Goal: Information Seeking & Learning: Learn about a topic

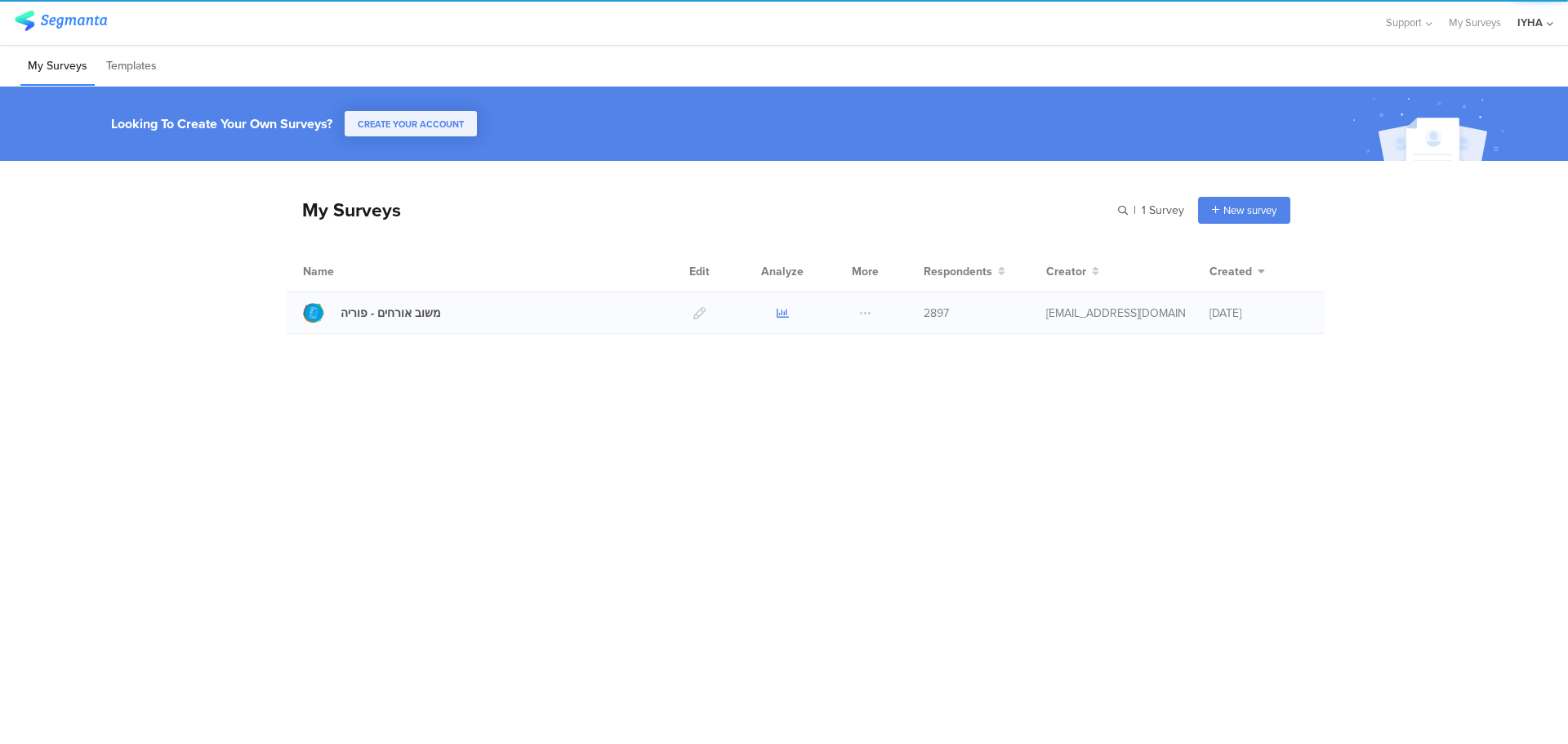
click at [786, 309] on icon at bounding box center [783, 313] width 12 height 12
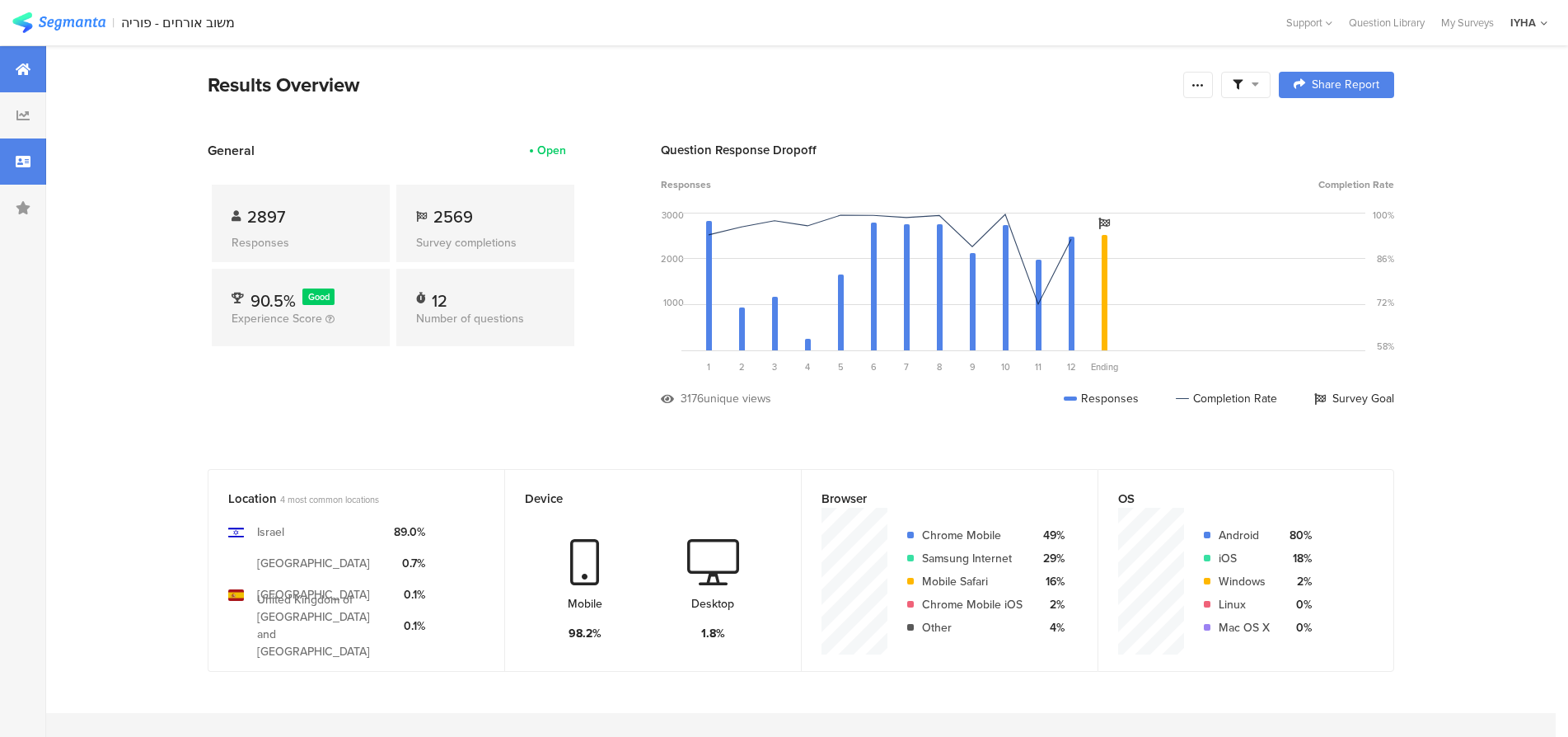
click at [0, 167] on div at bounding box center [23, 162] width 47 height 47
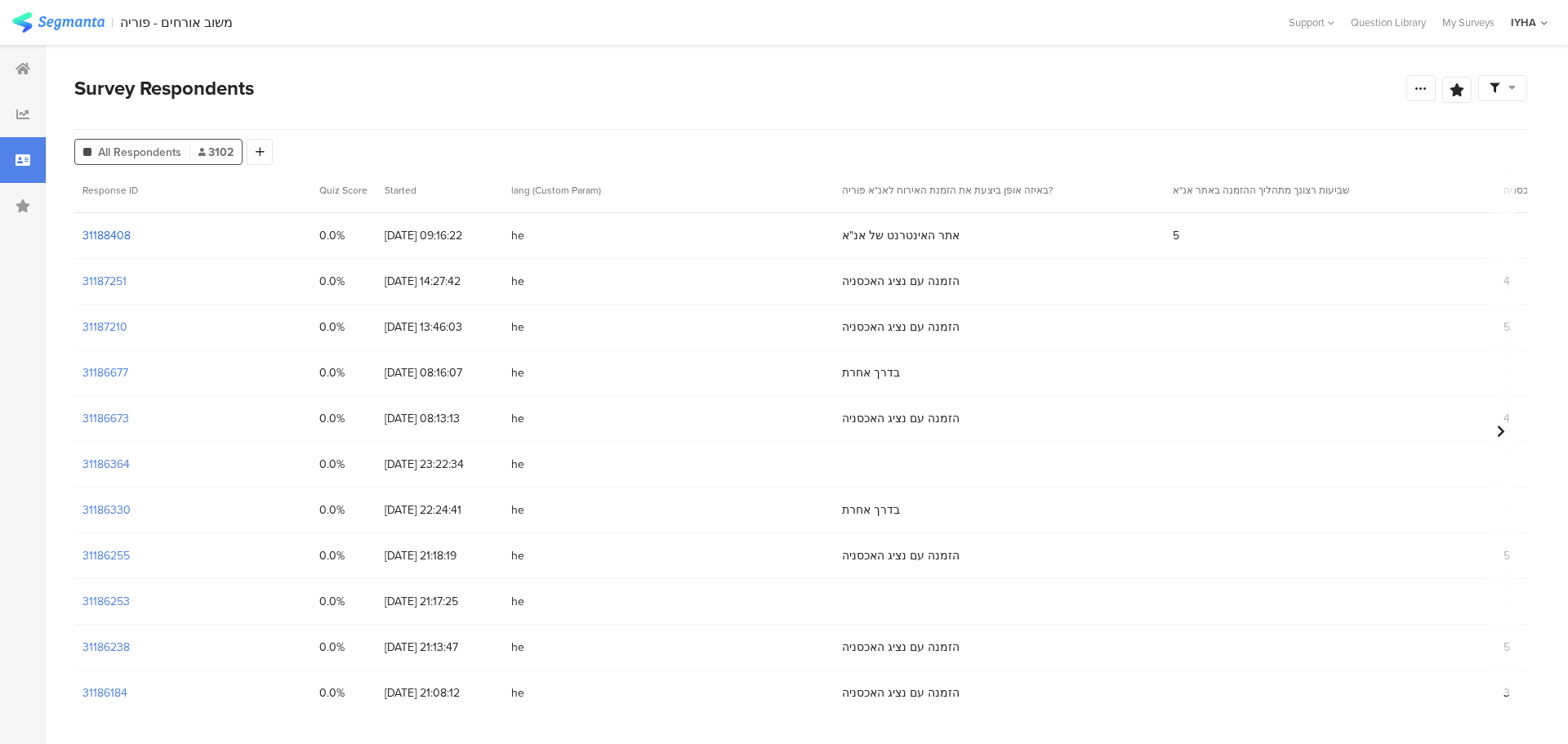
click at [122, 233] on section "31188408" at bounding box center [106, 235] width 48 height 17
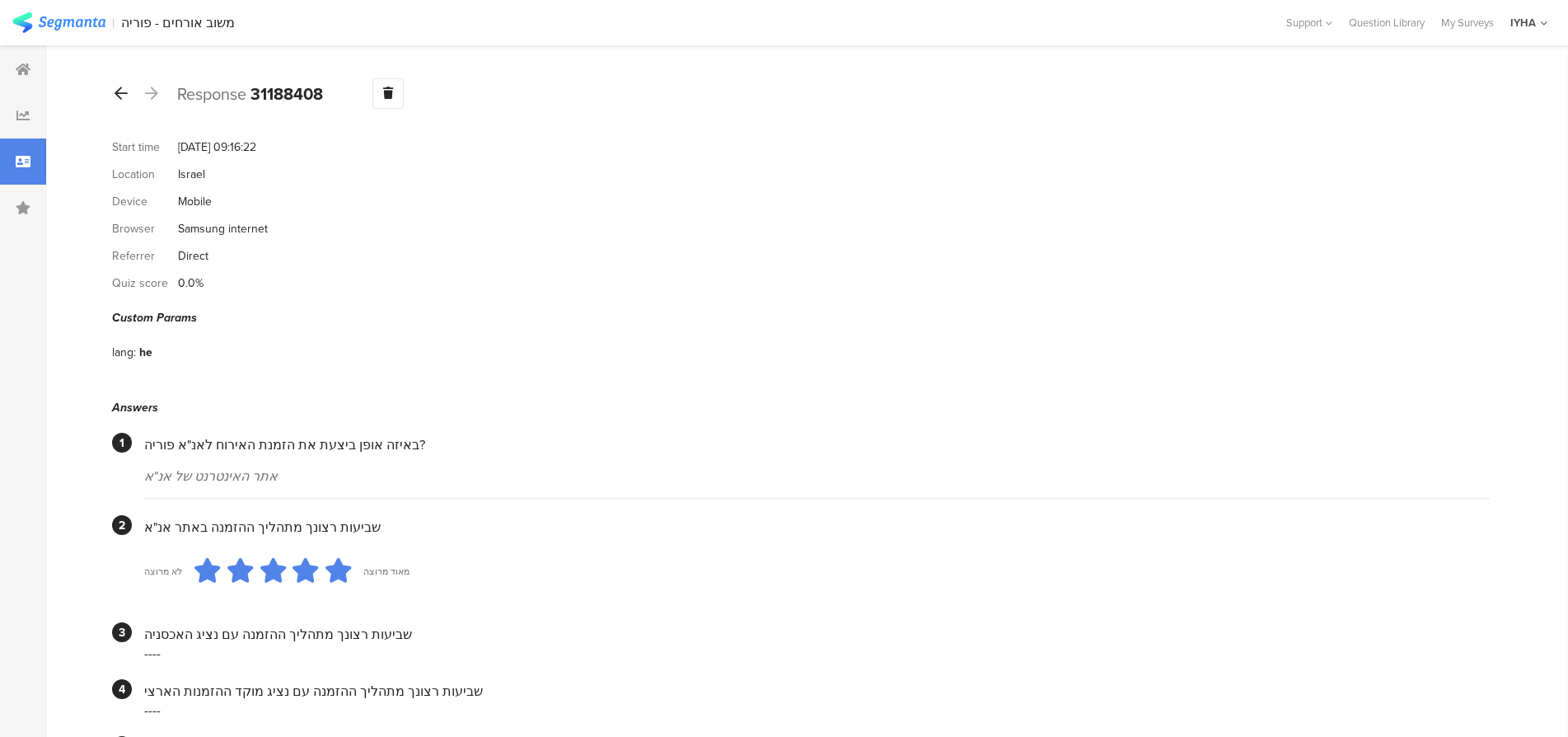
click at [116, 97] on icon at bounding box center [121, 93] width 13 height 15
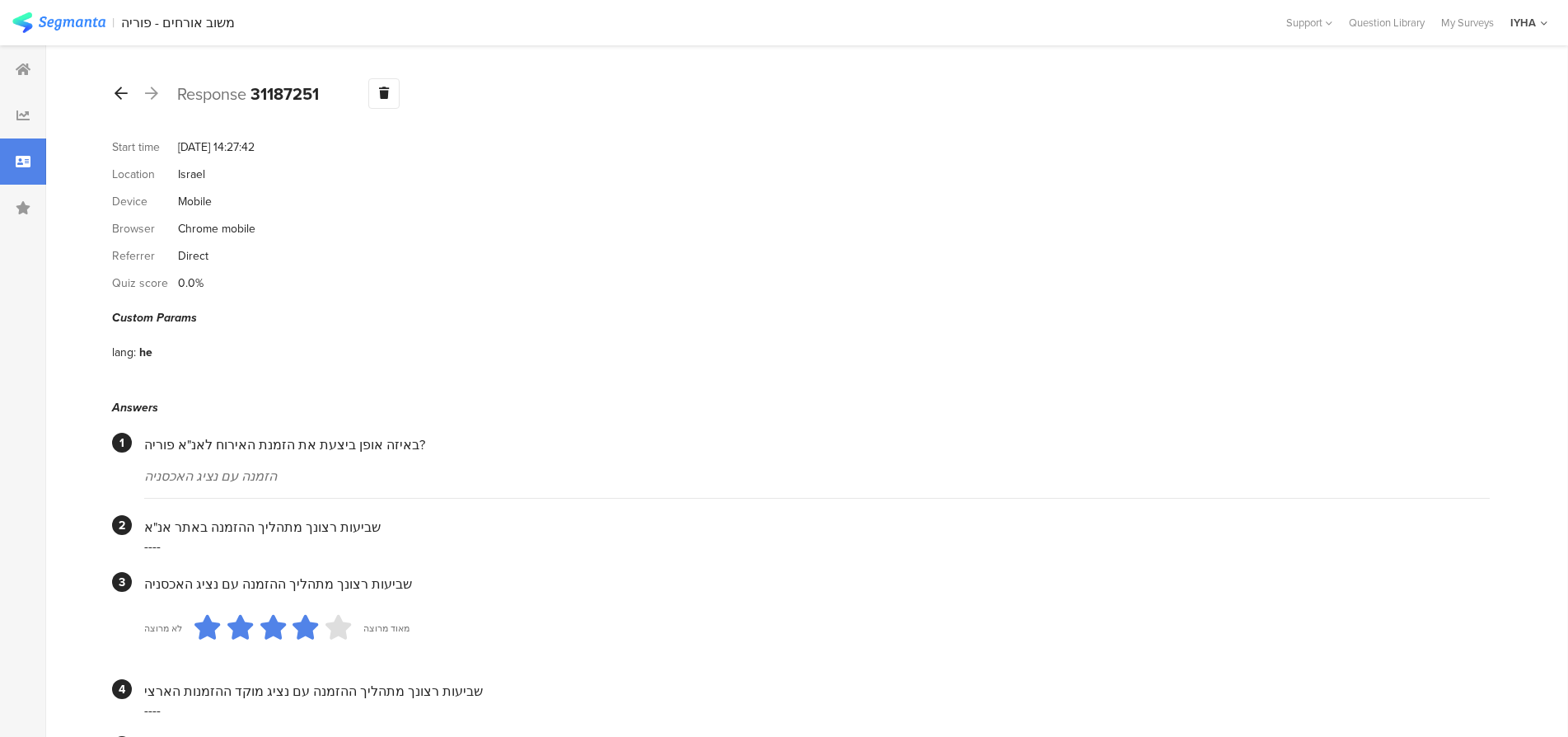
click at [120, 91] on icon at bounding box center [121, 93] width 13 height 15
click at [119, 90] on icon at bounding box center [121, 93] width 13 height 15
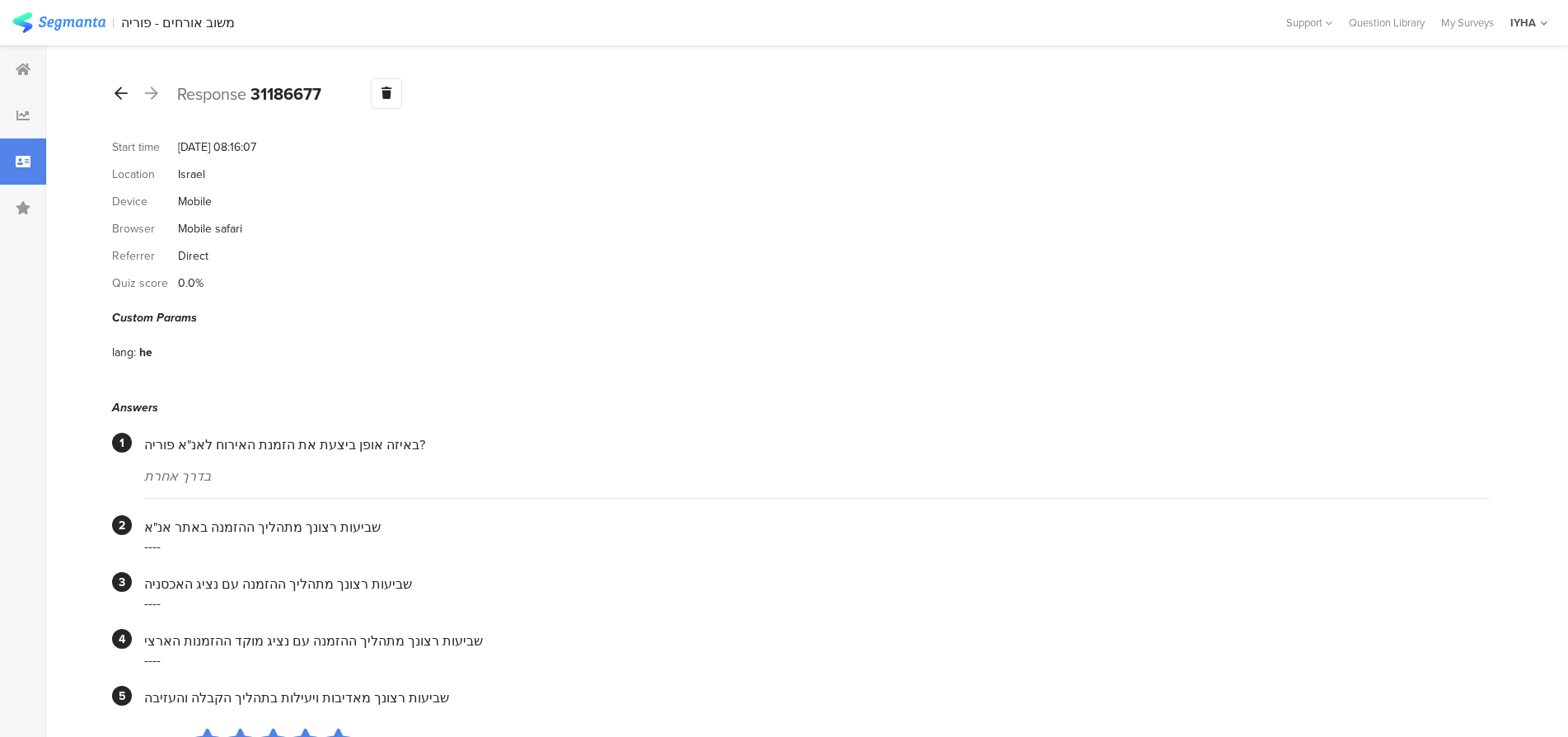
click at [124, 95] on icon at bounding box center [121, 93] width 13 height 15
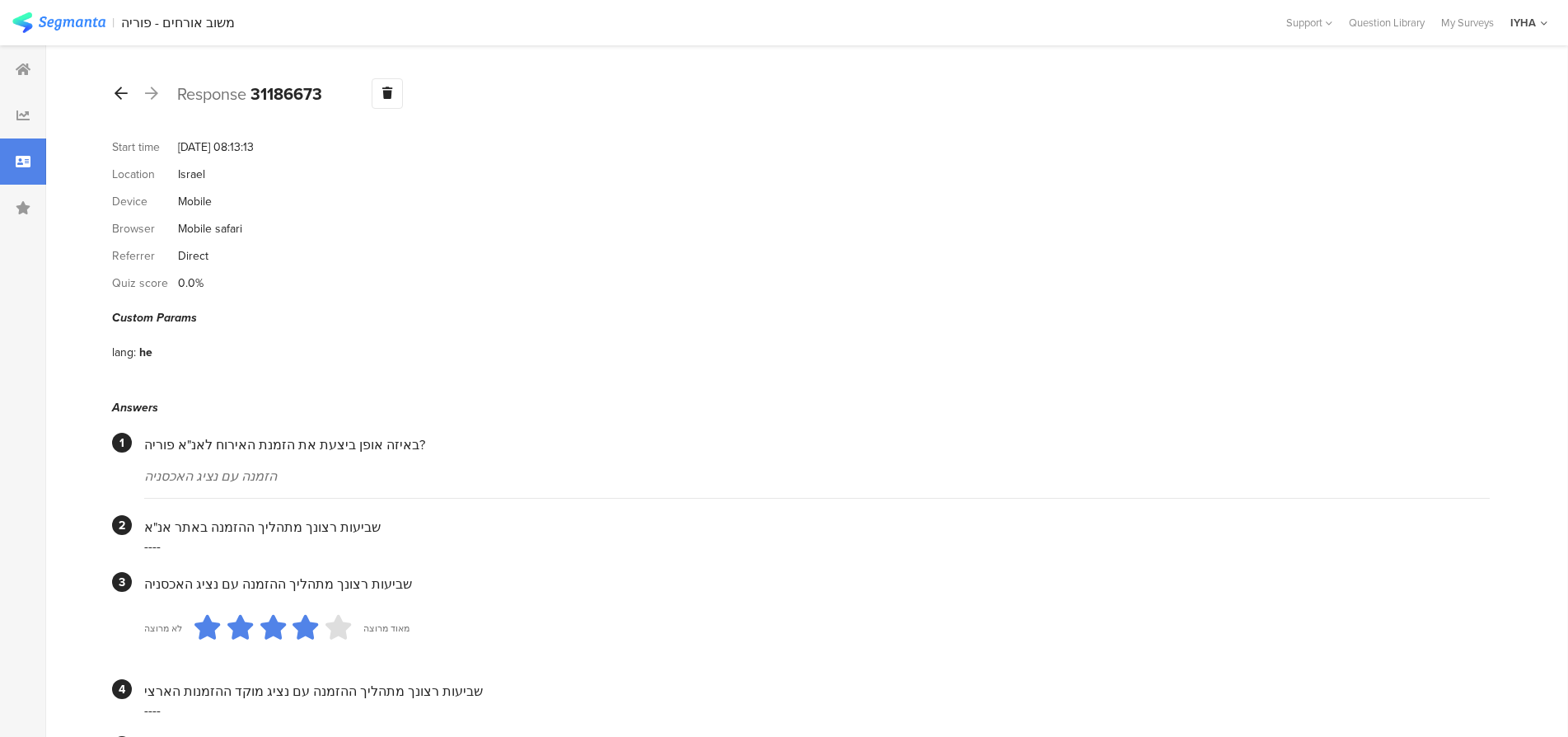
click at [115, 84] on div at bounding box center [121, 93] width 18 height 26
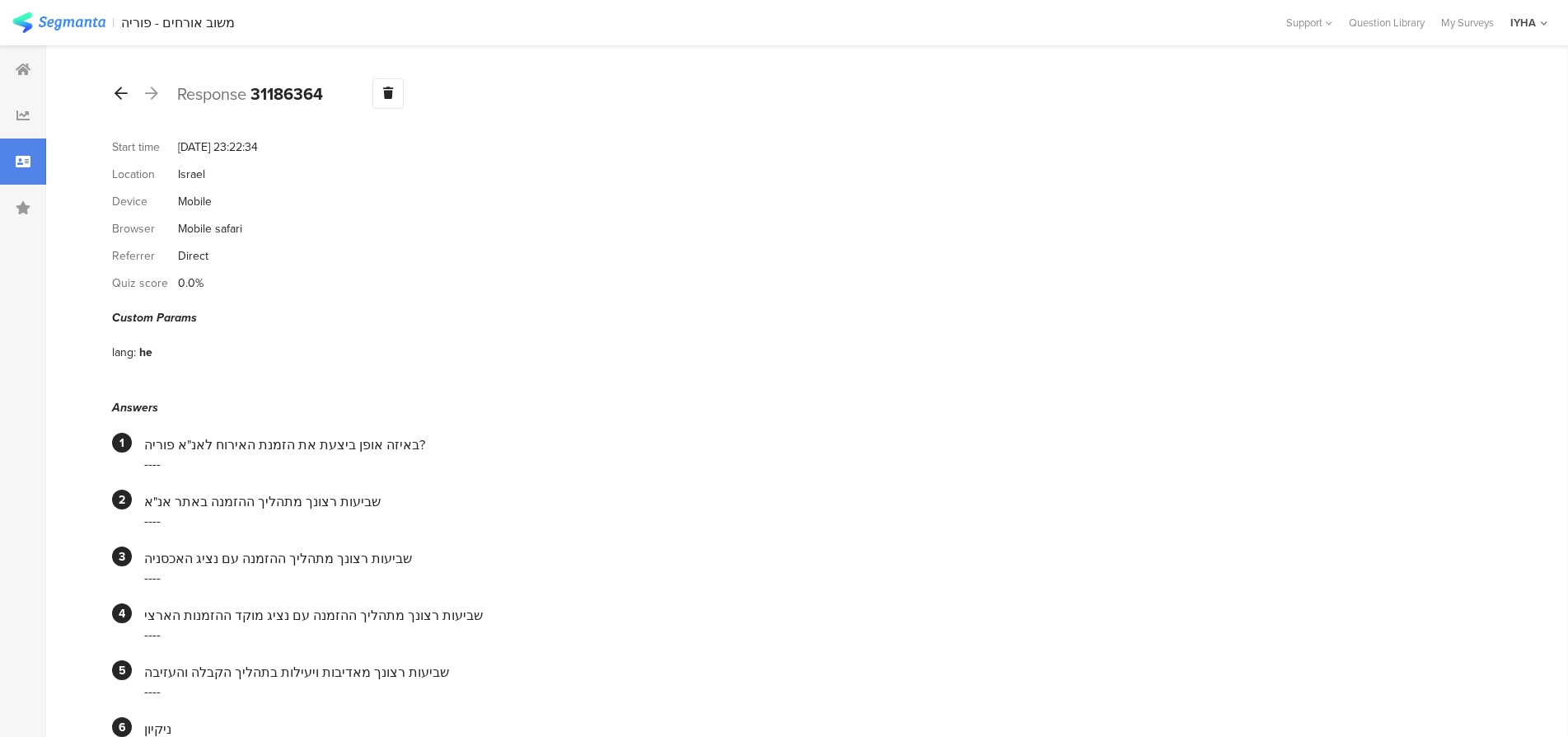
click at [120, 88] on icon at bounding box center [121, 93] width 13 height 15
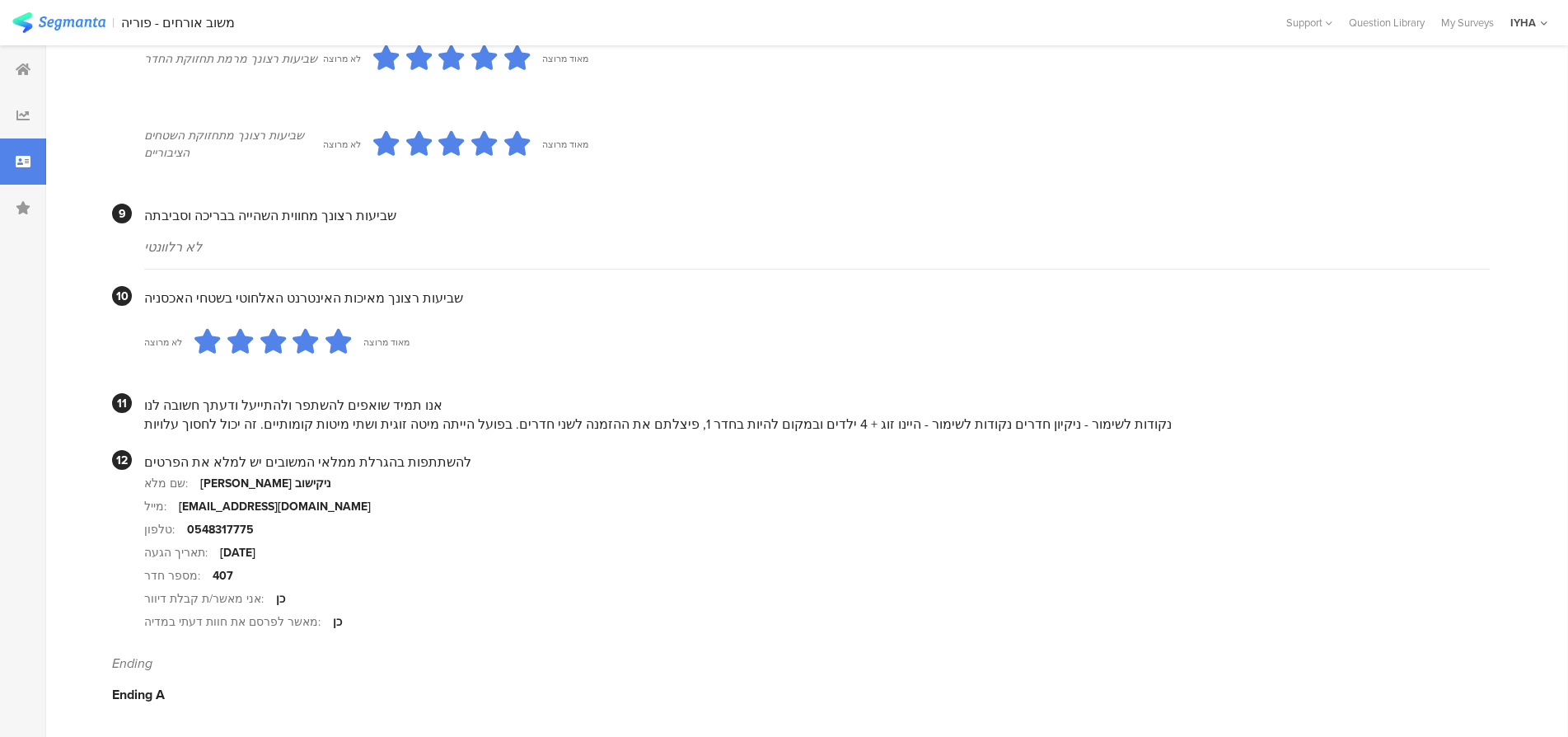
scroll to position [942, 0]
